Goal: Task Accomplishment & Management: Manage account settings

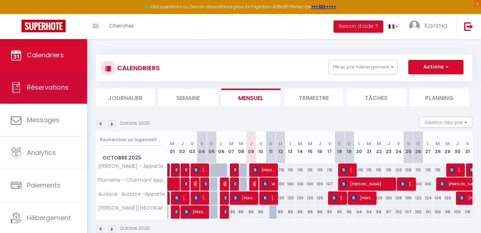
click at [44, 87] on span "Réservations" at bounding box center [48, 87] width 42 height 9
select select "not_cancelled"
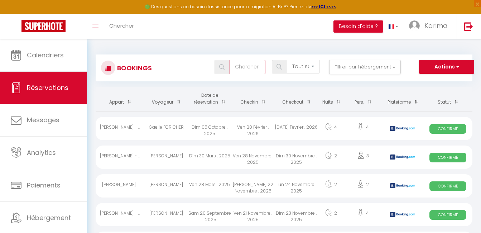
click at [242, 69] on input "text" at bounding box center [248, 67] width 36 height 14
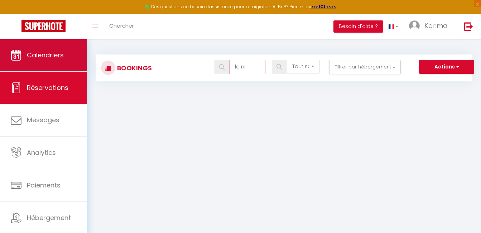
type input "la ni"
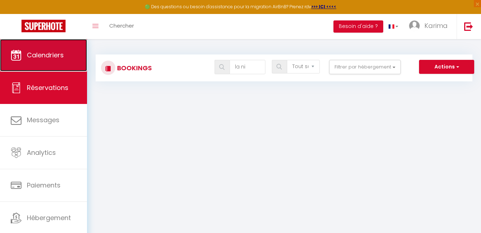
click at [32, 56] on span "Calendriers" at bounding box center [45, 54] width 37 height 9
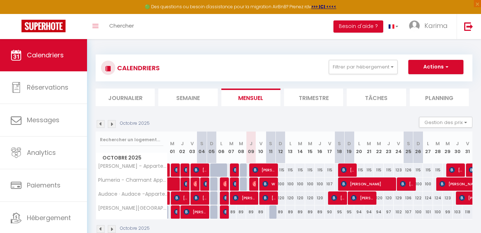
scroll to position [39, 0]
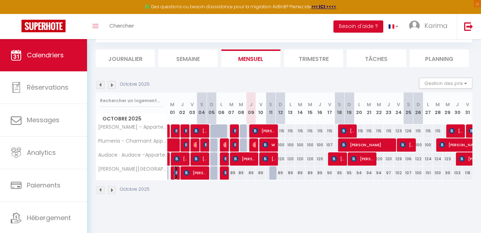
click at [174, 172] on img at bounding box center [177, 173] width 6 height 6
select select "OK"
select select "0"
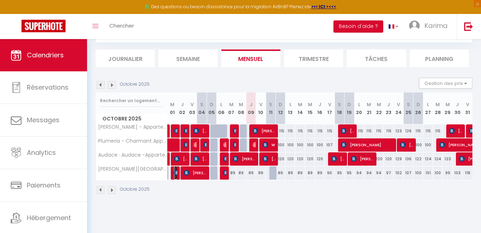
select select "1"
select select
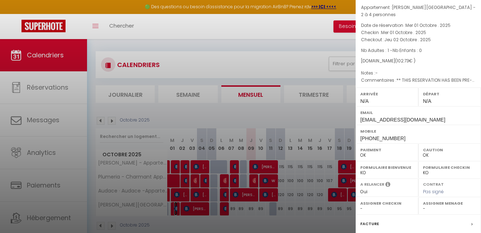
scroll to position [36, 0]
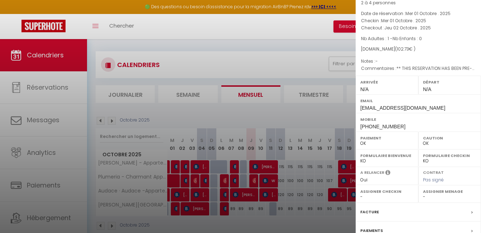
click at [383, 211] on div "Facture" at bounding box center [418, 212] width 125 height 19
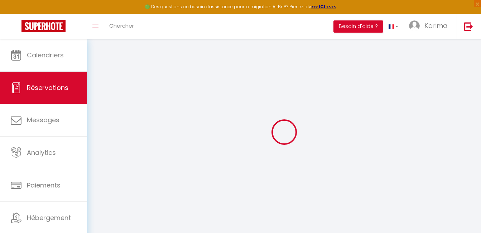
select select
checkbox input "false"
type textarea "** THIS RESERVATION HAS BEEN PRE-PAID ** BOOKING NOTE : Payment charge is EUR 1…"
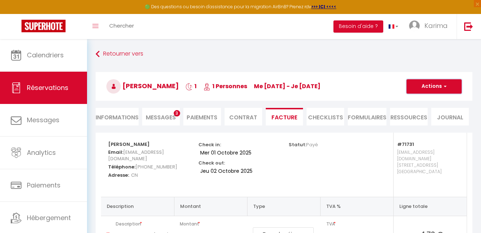
click at [444, 86] on span "button" at bounding box center [444, 86] width 4 height 6
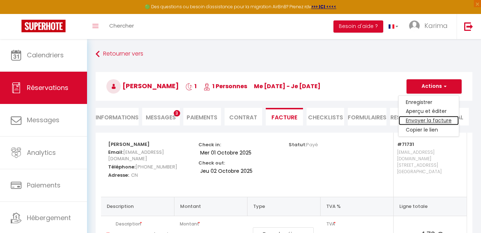
click at [420, 121] on link "Envoyer la facture" at bounding box center [429, 120] width 60 height 9
type input "[EMAIL_ADDRESS][DOMAIN_NAME]"
type input "Your invoice 6864963 - [PERSON_NAME][GEOGRAPHIC_DATA] - 2 à 4 personnes"
type textarea "Hi, Here is the link to download your invoice: [URL][DOMAIN_NAME] Reservation d…"
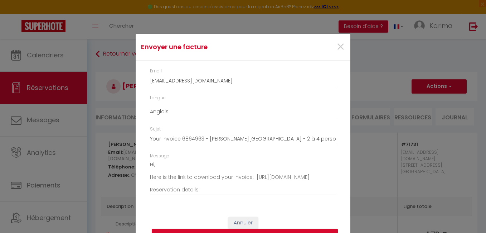
scroll to position [16, 0]
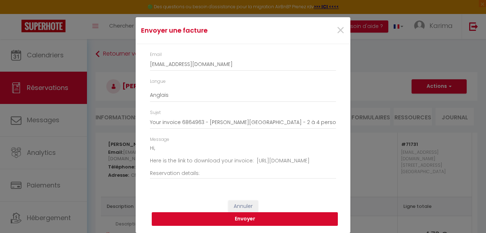
click at [230, 221] on button "Envoyer" at bounding box center [245, 219] width 186 height 14
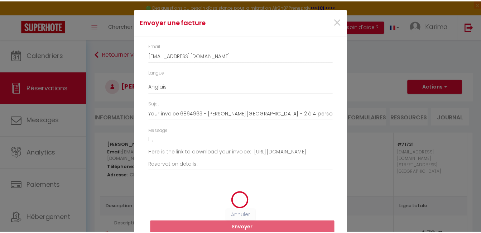
scroll to position [8, 0]
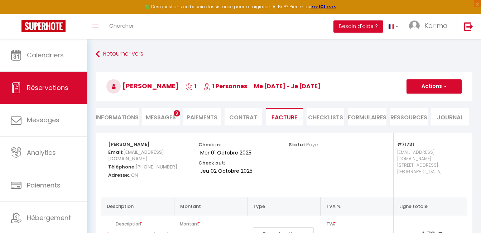
click at [231, 219] on span "Montant" at bounding box center [212, 224] width 64 height 10
